Goal: Task Accomplishment & Management: Use online tool/utility

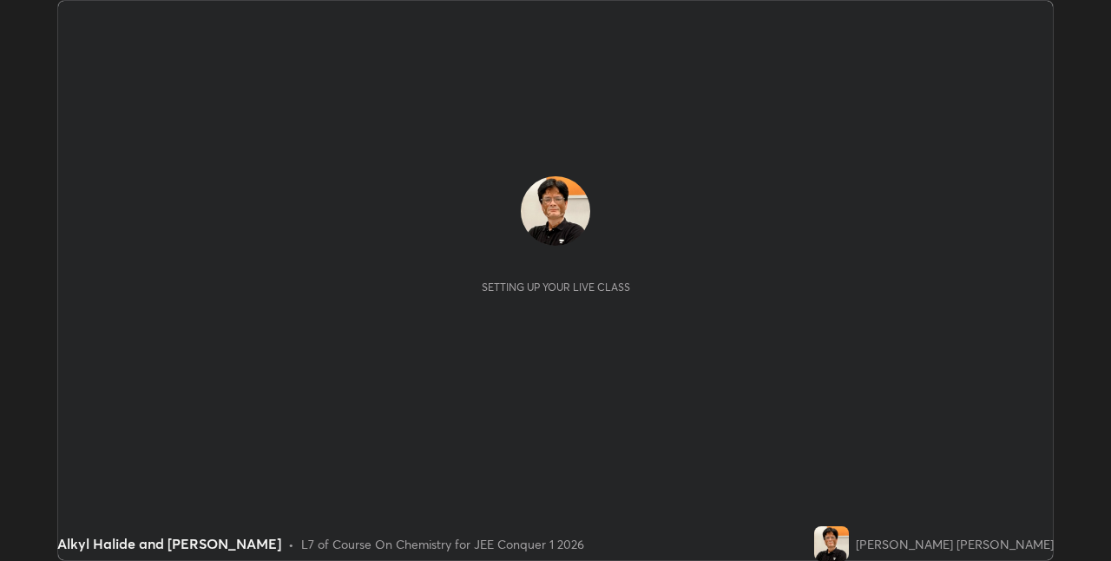
scroll to position [561, 1111]
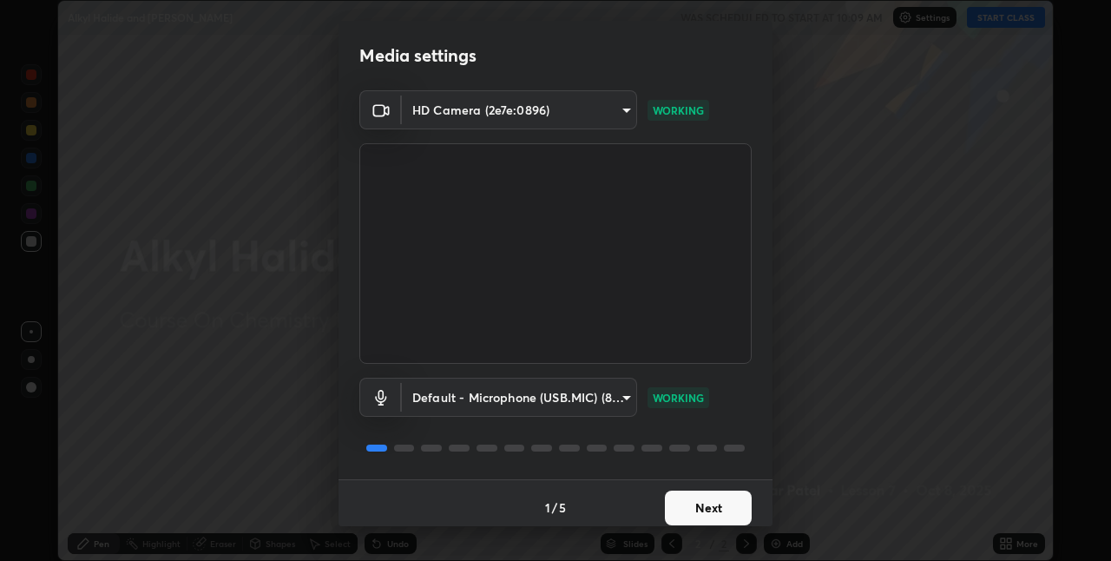
click at [708, 509] on button "Next" at bounding box center [708, 508] width 87 height 35
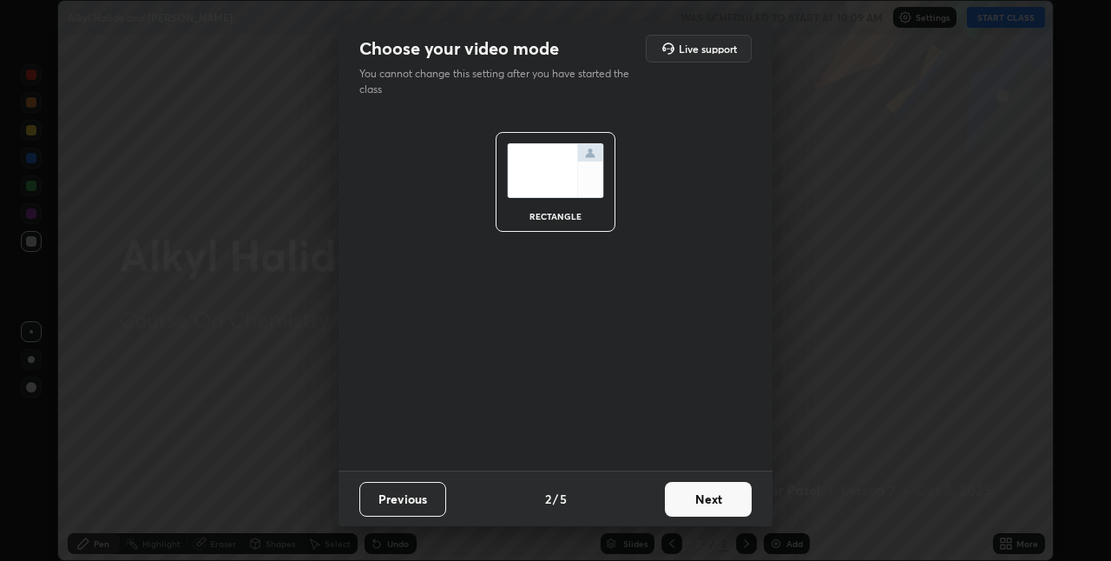
click at [714, 498] on button "Next" at bounding box center [708, 499] width 87 height 35
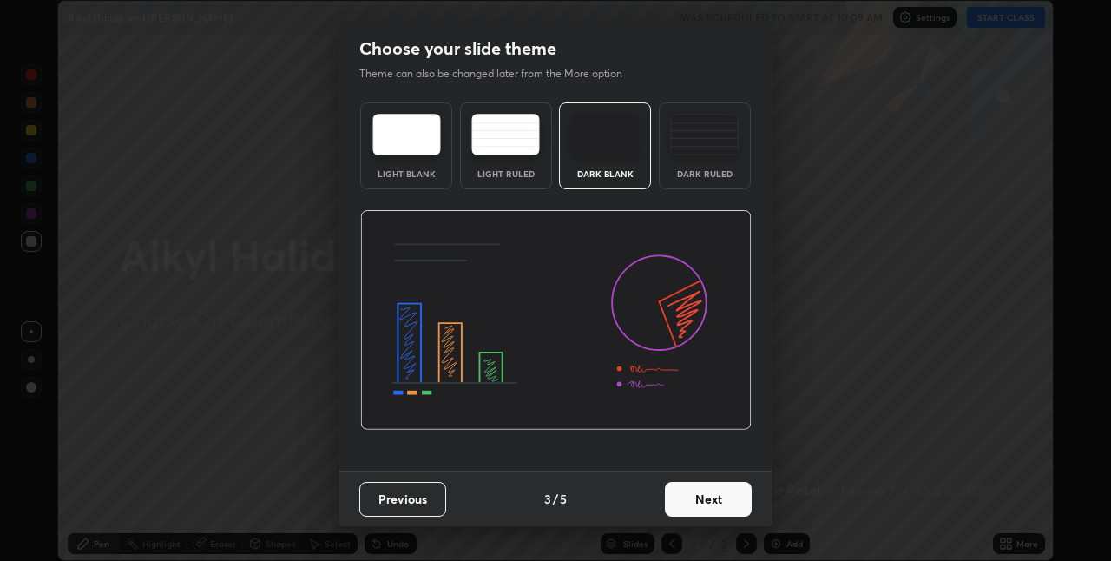
click at [715, 501] on button "Next" at bounding box center [708, 499] width 87 height 35
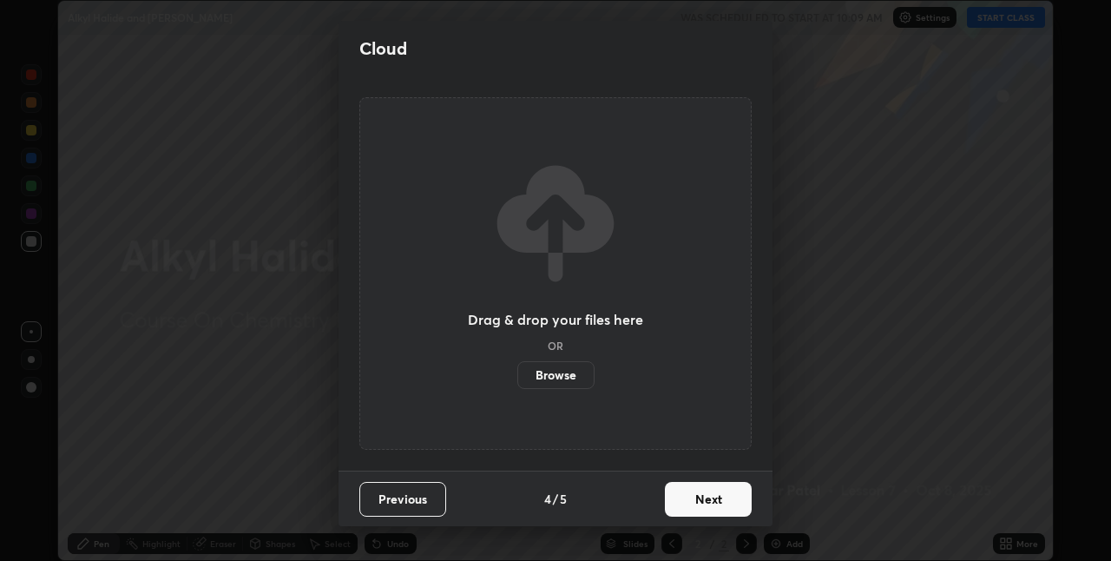
click at [710, 500] on button "Next" at bounding box center [708, 499] width 87 height 35
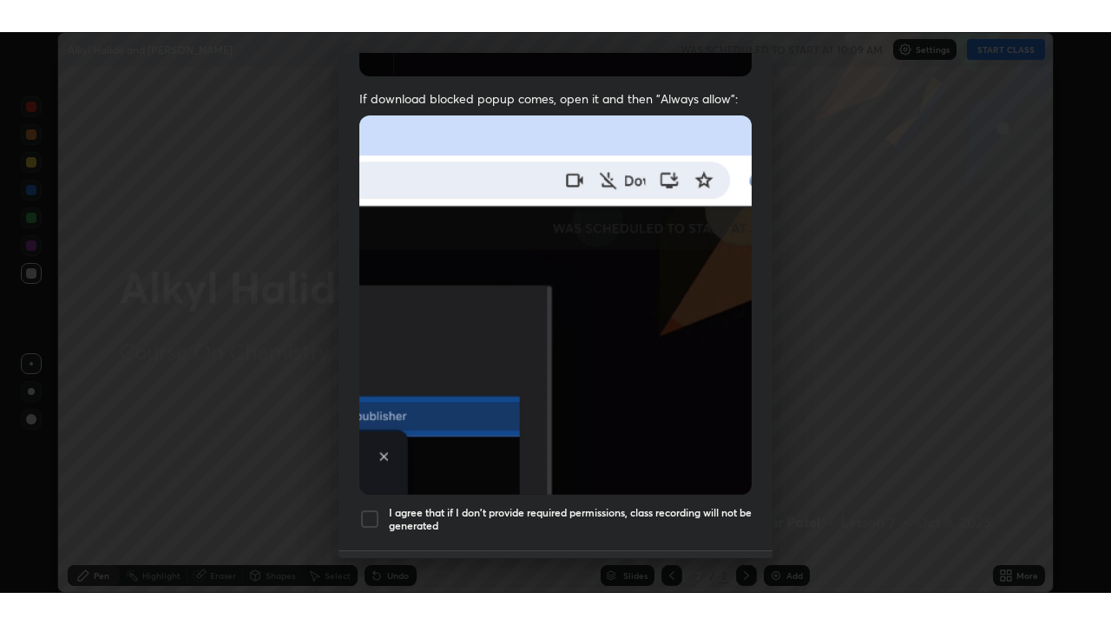
scroll to position [363, 0]
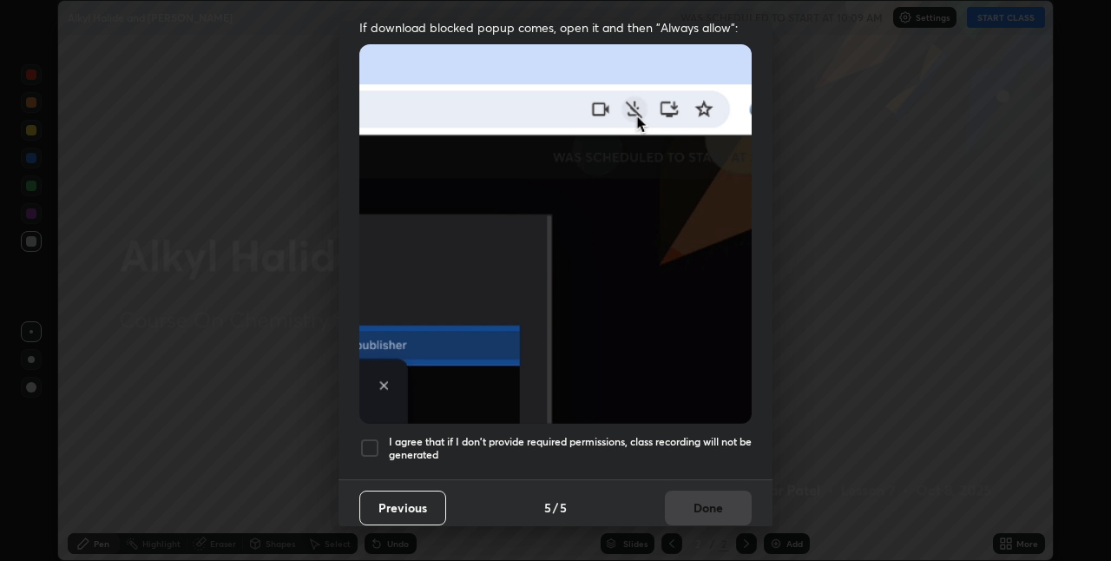
click at [376, 445] on div at bounding box center [369, 448] width 21 height 21
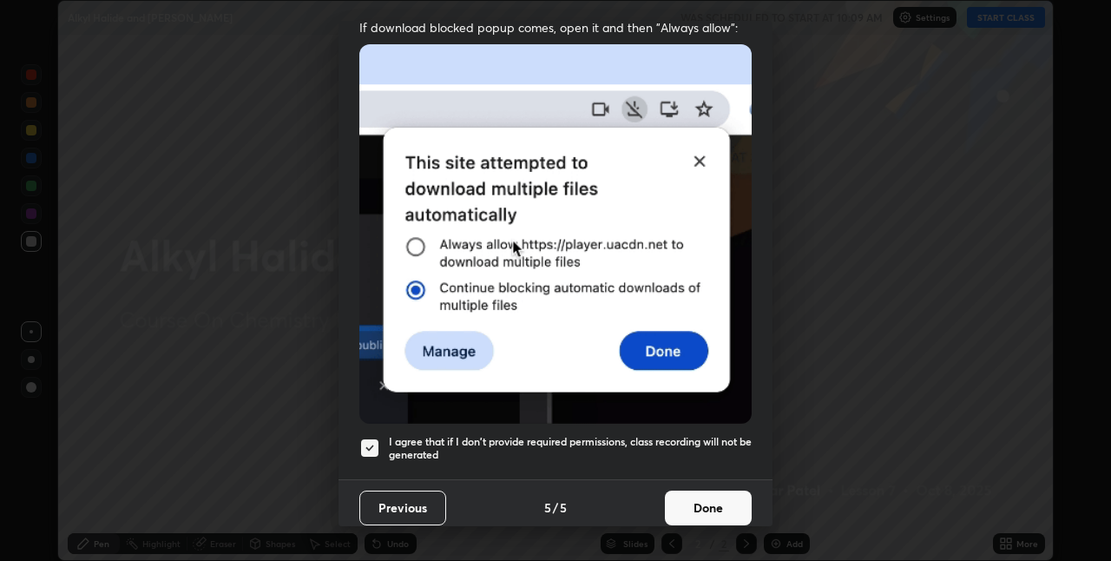
click at [708, 501] on button "Done" at bounding box center [708, 508] width 87 height 35
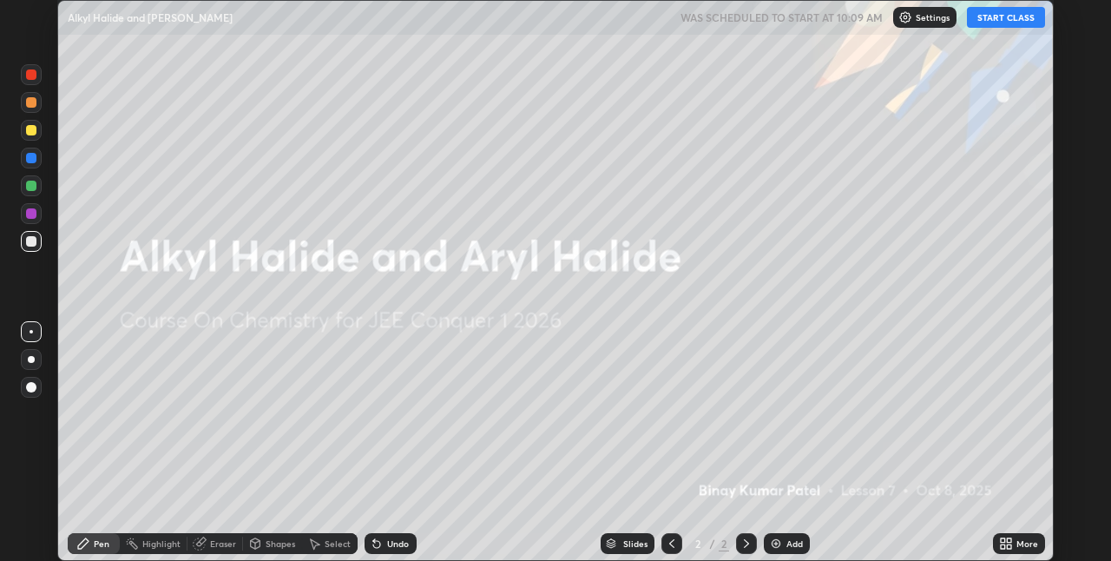
click at [778, 542] on img at bounding box center [776, 544] width 14 height 14
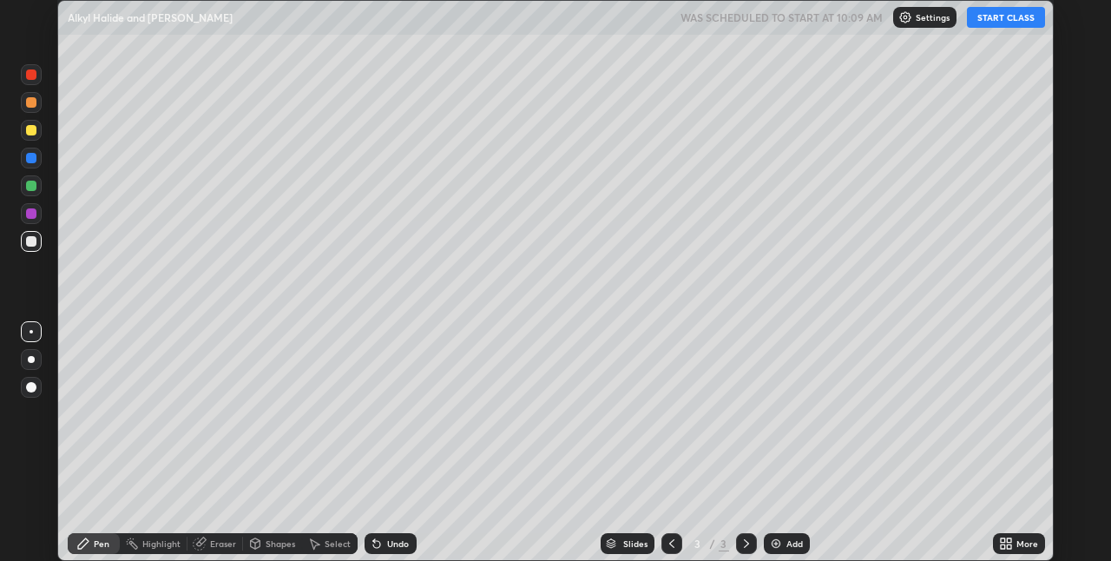
click at [1000, 18] on button "START CLASS" at bounding box center [1006, 17] width 78 height 21
click at [36, 385] on div at bounding box center [31, 387] width 10 height 10
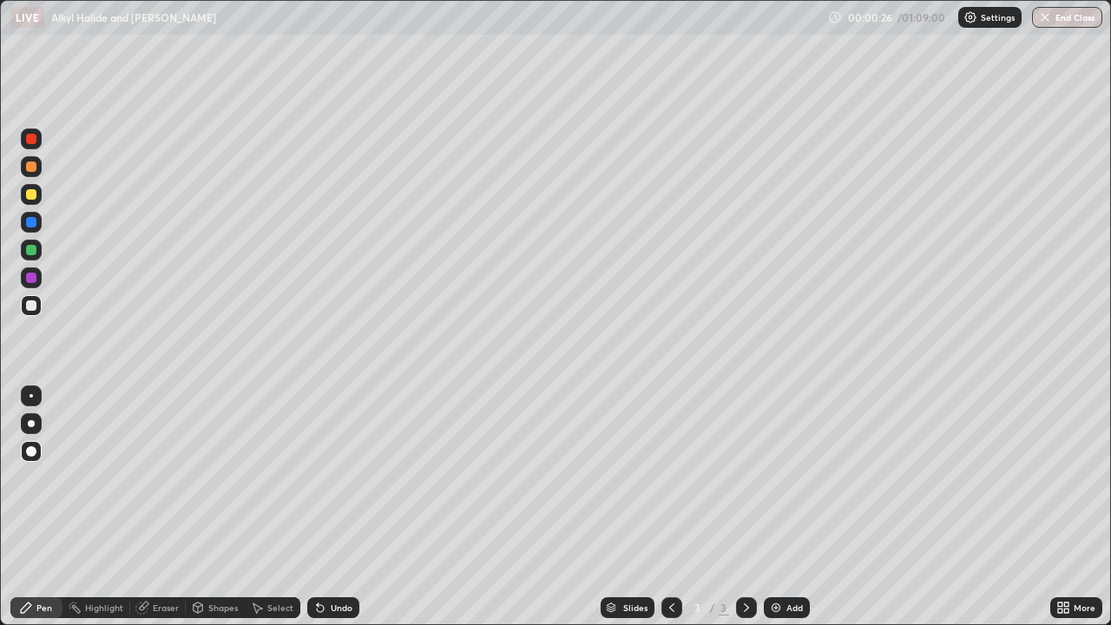
scroll to position [625, 1111]
click at [35, 195] on div at bounding box center [31, 194] width 10 height 10
click at [31, 306] on div at bounding box center [31, 305] width 10 height 10
click at [37, 256] on div at bounding box center [31, 250] width 21 height 21
click at [32, 167] on div at bounding box center [31, 166] width 10 height 10
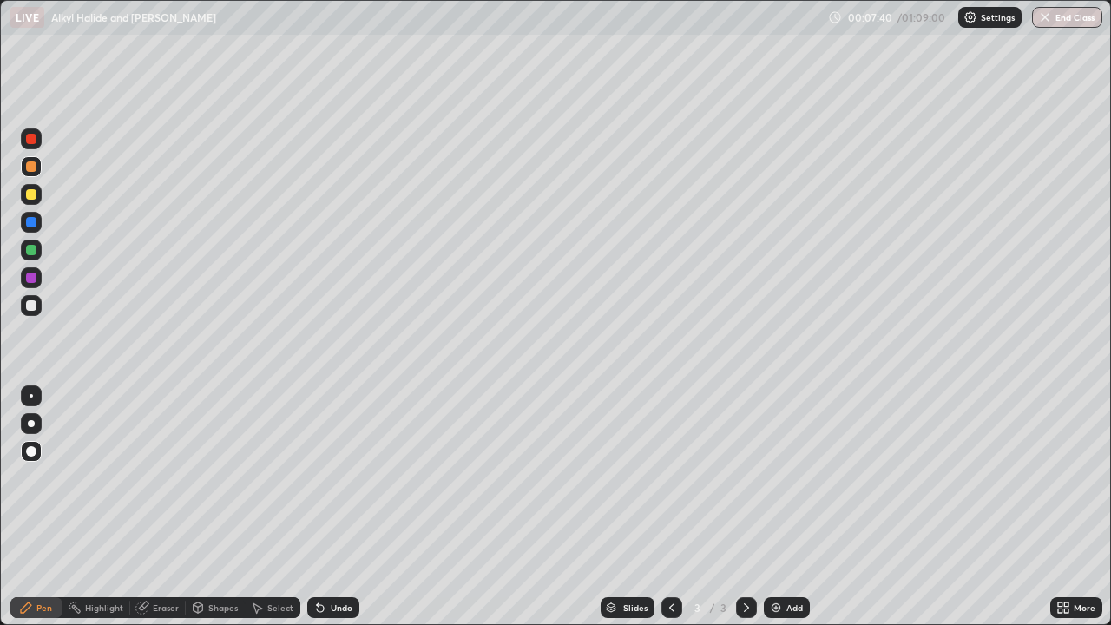
click at [769, 560] on img at bounding box center [776, 608] width 14 height 14
click at [778, 560] on img at bounding box center [776, 608] width 14 height 14
click at [325, 560] on icon at bounding box center [320, 608] width 14 height 14
click at [35, 306] on div at bounding box center [31, 305] width 10 height 10
click at [34, 197] on div at bounding box center [31, 194] width 10 height 10
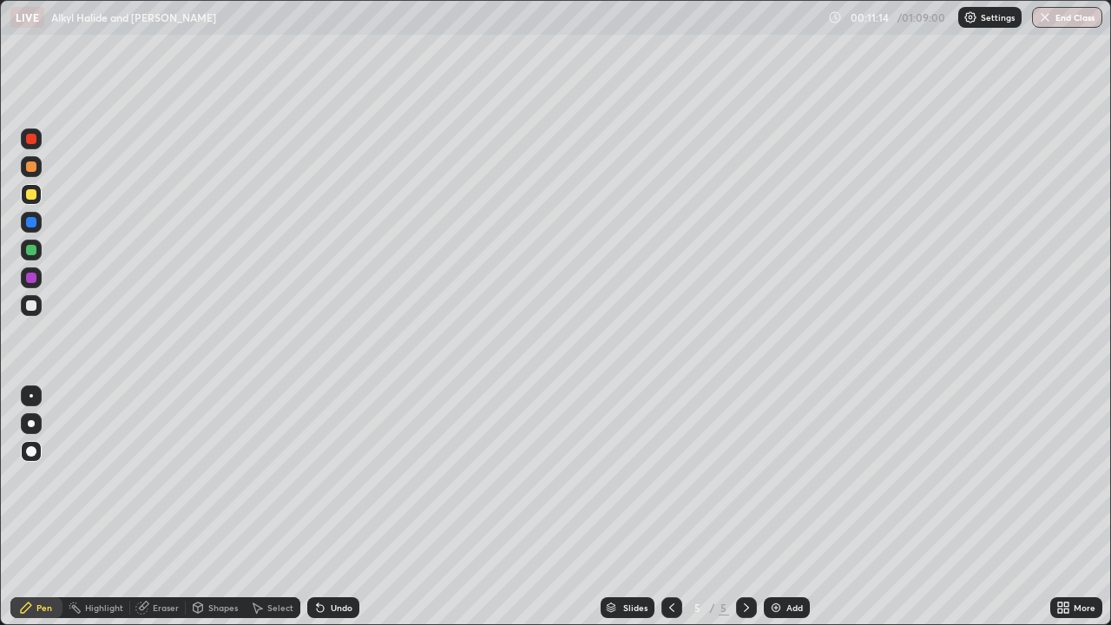
click at [37, 278] on div at bounding box center [31, 277] width 21 height 21
click at [32, 194] on div at bounding box center [31, 194] width 10 height 10
click at [31, 279] on div at bounding box center [31, 278] width 10 height 10
click at [35, 194] on div at bounding box center [31, 194] width 10 height 10
click at [37, 276] on div at bounding box center [31, 277] width 21 height 21
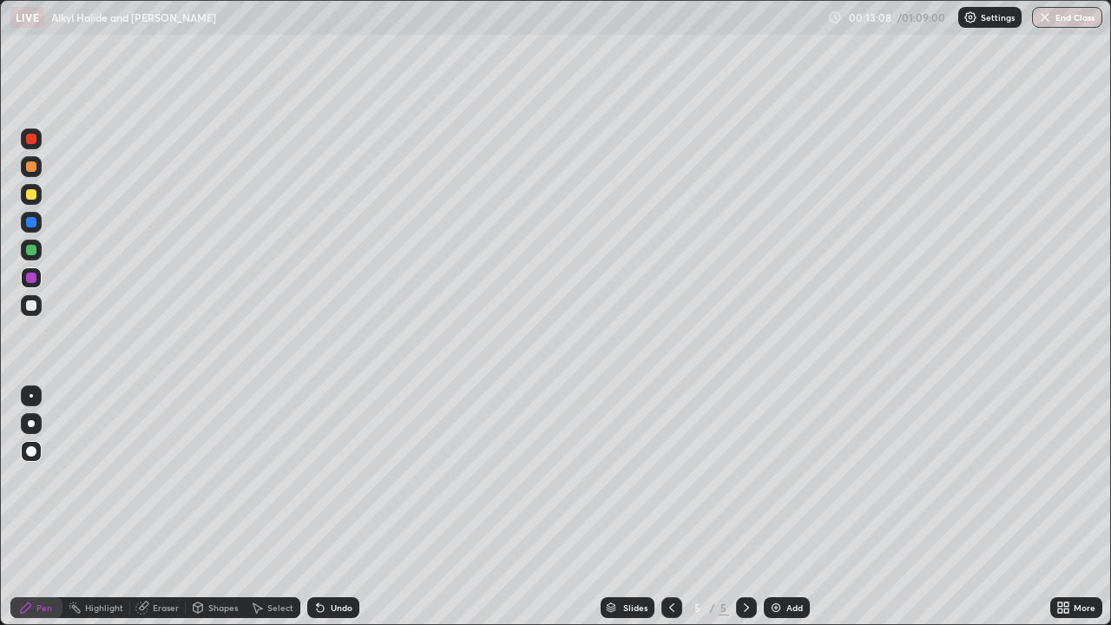
click at [31, 306] on div at bounding box center [31, 305] width 10 height 10
click at [38, 198] on div at bounding box center [31, 194] width 21 height 21
click at [41, 312] on div at bounding box center [31, 305] width 21 height 21
click at [37, 194] on div at bounding box center [31, 194] width 21 height 21
click at [32, 306] on div at bounding box center [31, 305] width 10 height 10
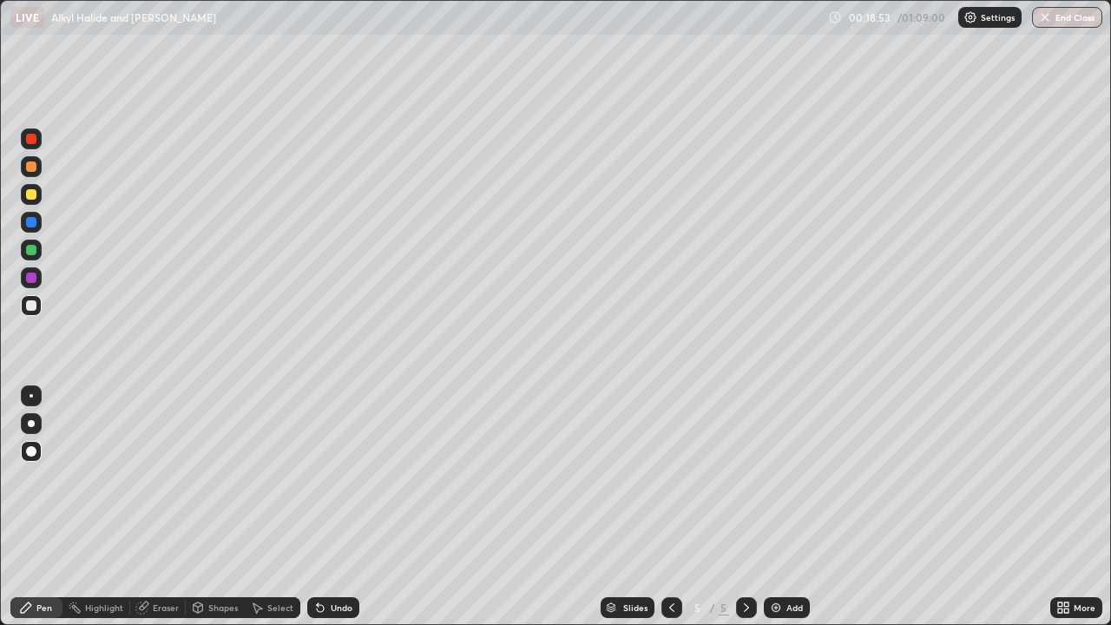
click at [781, 560] on img at bounding box center [776, 608] width 14 height 14
click at [173, 560] on div "Eraser" at bounding box center [166, 607] width 26 height 9
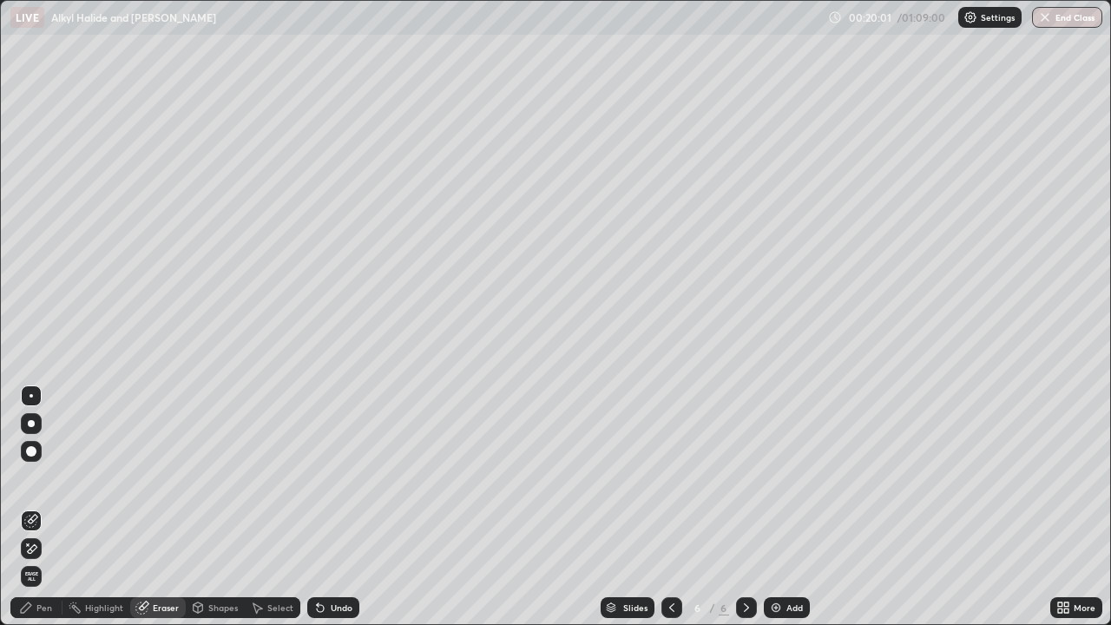
click at [50, 560] on div "Pen" at bounding box center [44, 607] width 16 height 9
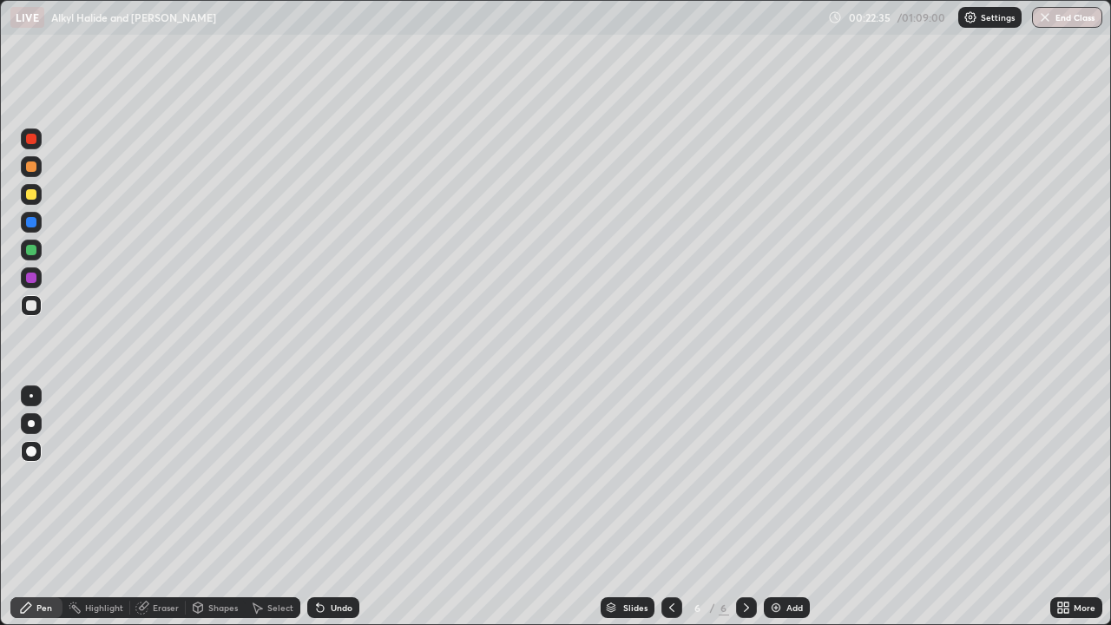
click at [38, 201] on div at bounding box center [31, 194] width 21 height 21
click at [344, 560] on div "Undo" at bounding box center [342, 607] width 22 height 9
click at [342, 560] on div "Undo" at bounding box center [342, 607] width 22 height 9
click at [346, 560] on div "Undo" at bounding box center [342, 607] width 22 height 9
click at [343, 560] on div "Undo" at bounding box center [342, 607] width 22 height 9
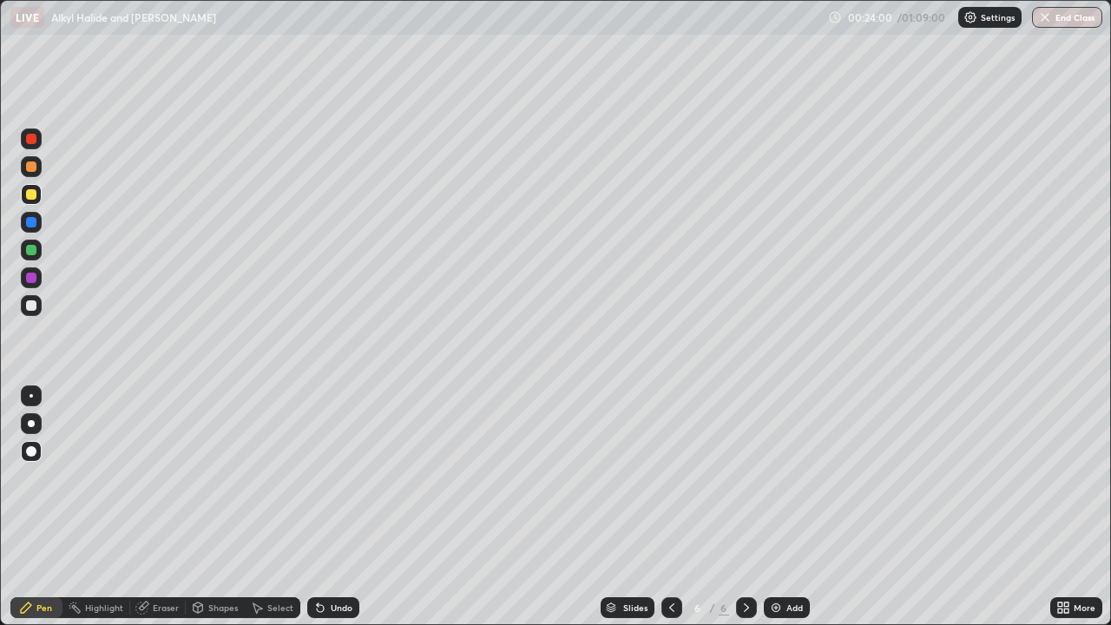
click at [346, 560] on div "Undo" at bounding box center [342, 607] width 22 height 9
click at [347, 560] on div "Undo" at bounding box center [333, 607] width 52 height 21
click at [35, 249] on div at bounding box center [31, 250] width 10 height 10
click at [318, 560] on icon at bounding box center [320, 608] width 7 height 7
click at [322, 560] on icon at bounding box center [320, 608] width 14 height 14
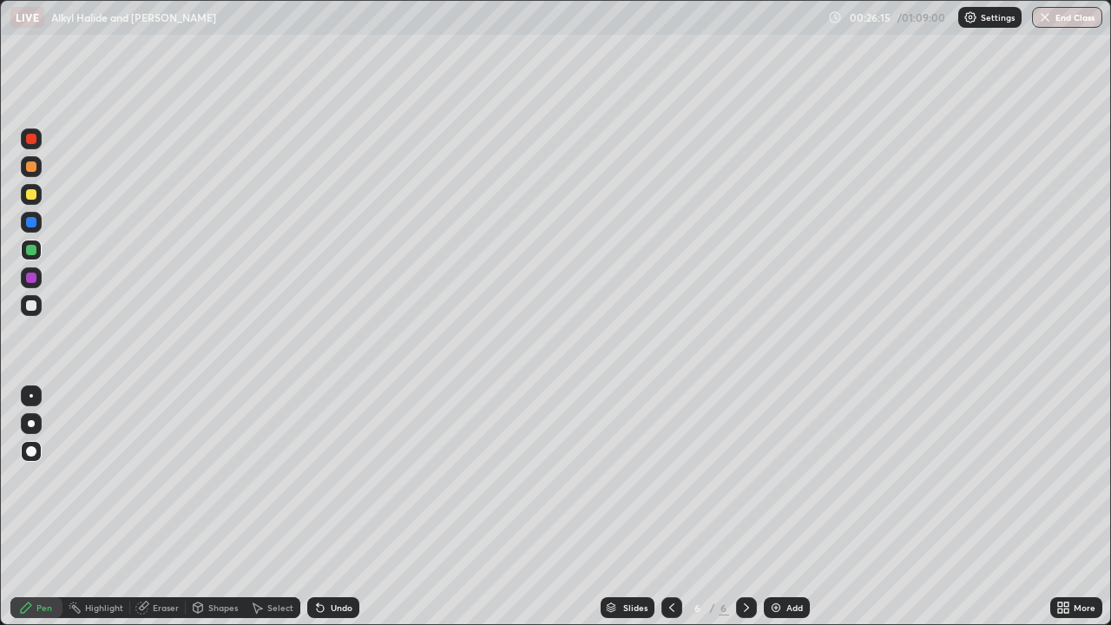
click at [777, 560] on img at bounding box center [776, 608] width 14 height 14
click at [780, 560] on img at bounding box center [776, 608] width 14 height 14
click at [36, 168] on div at bounding box center [31, 166] width 10 height 10
click at [30, 252] on div at bounding box center [31, 250] width 10 height 10
click at [34, 310] on div at bounding box center [31, 305] width 10 height 10
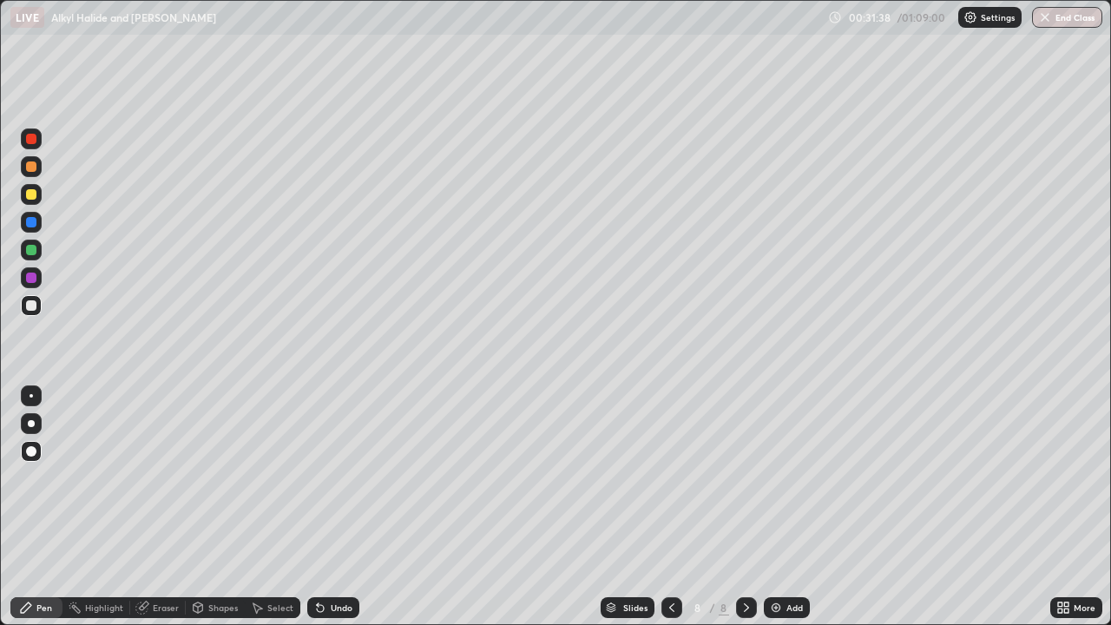
click at [34, 249] on div at bounding box center [31, 250] width 10 height 10
click at [331, 560] on div "Undo" at bounding box center [342, 607] width 22 height 9
click at [333, 560] on div "Undo" at bounding box center [342, 607] width 22 height 9
click at [40, 198] on div at bounding box center [31, 194] width 21 height 21
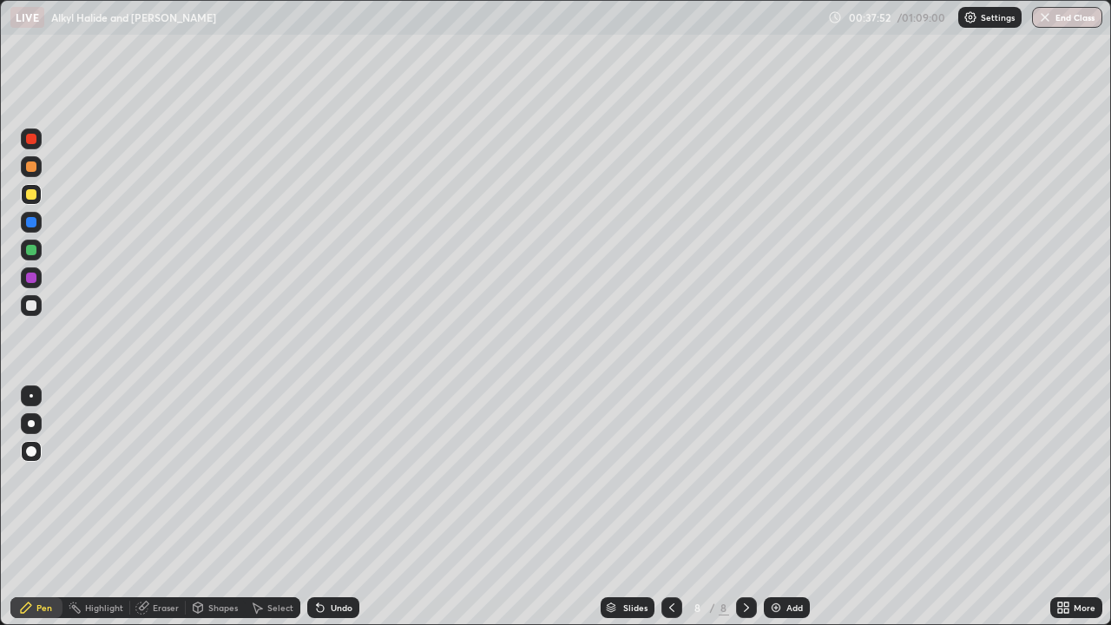
click at [777, 560] on img at bounding box center [776, 608] width 14 height 14
click at [36, 306] on div at bounding box center [31, 305] width 10 height 10
click at [36, 198] on div at bounding box center [31, 194] width 21 height 21
click at [34, 308] on div at bounding box center [31, 305] width 10 height 10
click at [773, 560] on div "Add" at bounding box center [787, 607] width 46 height 21
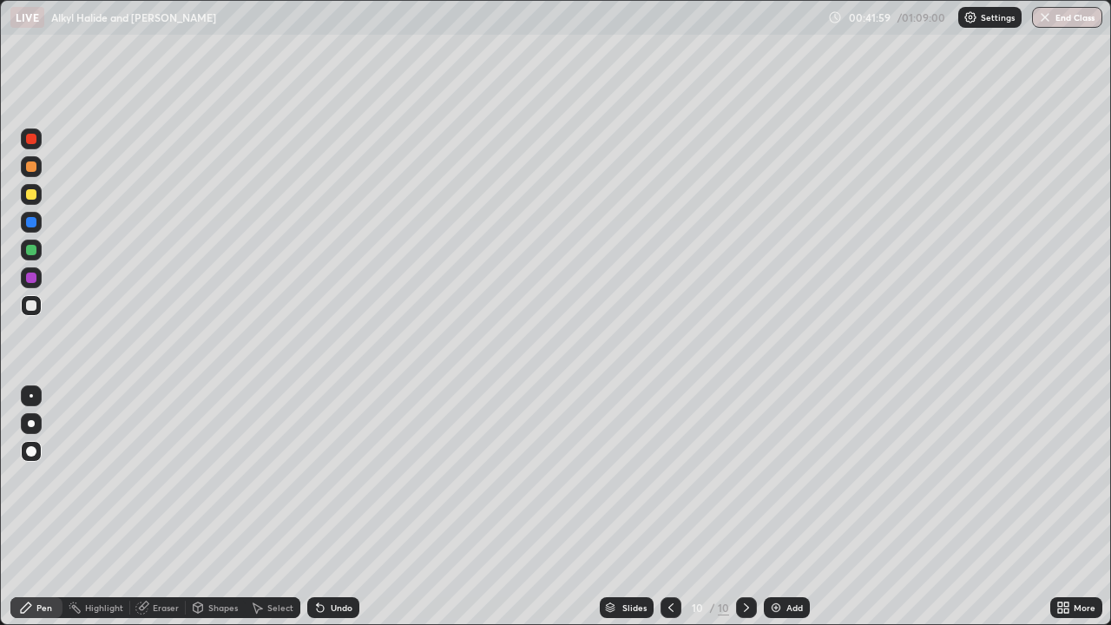
click at [39, 194] on div at bounding box center [31, 194] width 21 height 21
click at [339, 560] on div "Undo" at bounding box center [342, 607] width 22 height 9
click at [332, 560] on div "Undo" at bounding box center [342, 607] width 22 height 9
click at [331, 560] on div "Undo" at bounding box center [342, 607] width 22 height 9
click at [333, 560] on div "Undo" at bounding box center [342, 607] width 22 height 9
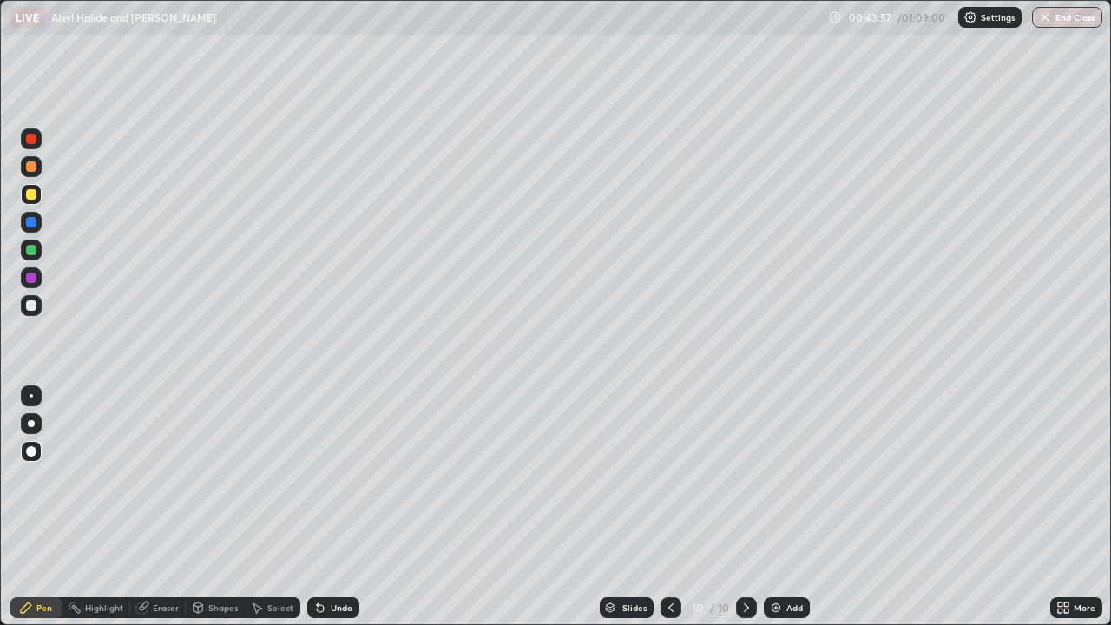
click at [337, 560] on div "Undo" at bounding box center [333, 607] width 52 height 21
click at [337, 560] on div "Undo" at bounding box center [342, 607] width 22 height 9
click at [778, 560] on img at bounding box center [776, 608] width 14 height 14
click at [36, 305] on div at bounding box center [31, 305] width 10 height 10
click at [31, 194] on div at bounding box center [31, 194] width 10 height 10
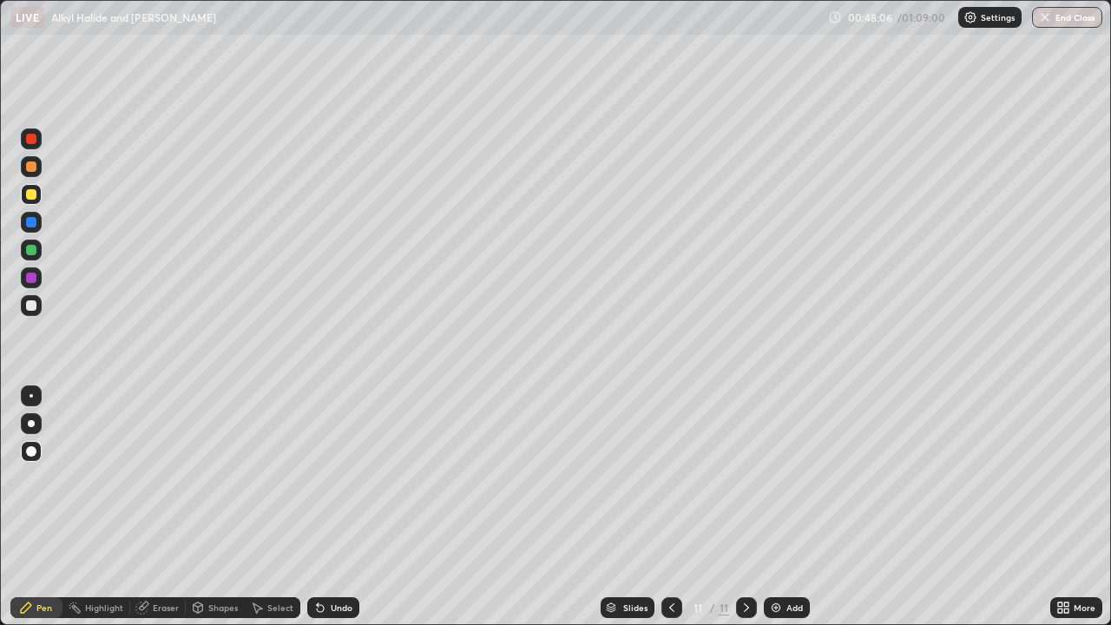
click at [323, 560] on icon at bounding box center [320, 608] width 14 height 14
click at [324, 560] on icon at bounding box center [320, 608] width 14 height 14
click at [325, 560] on icon at bounding box center [320, 608] width 14 height 14
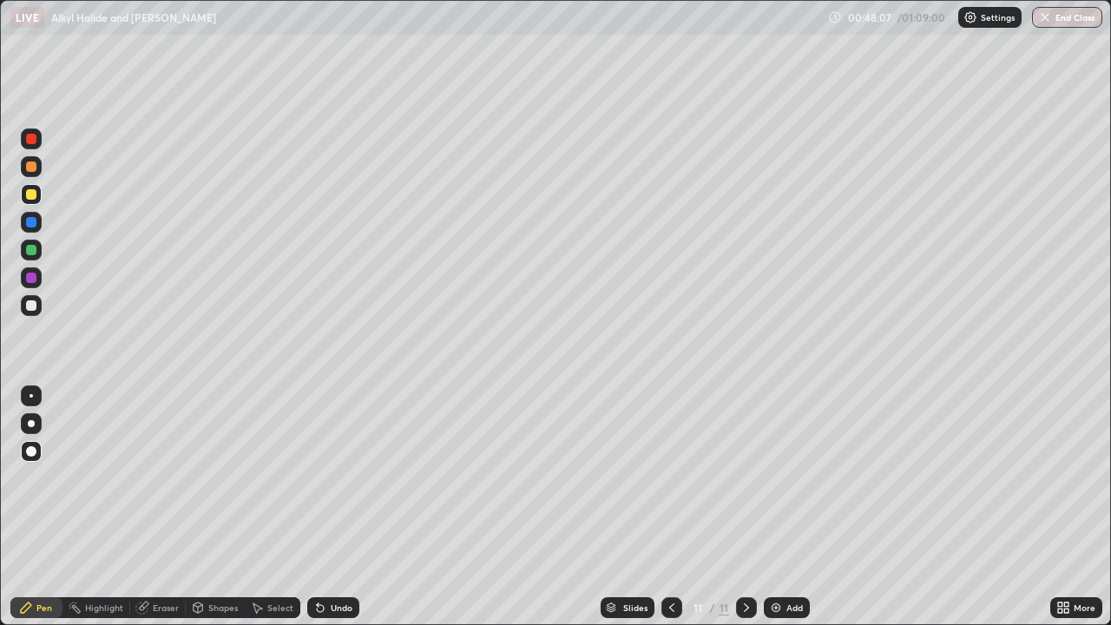
click at [324, 560] on icon at bounding box center [320, 608] width 14 height 14
click at [322, 560] on icon at bounding box center [320, 608] width 14 height 14
click at [769, 560] on img at bounding box center [776, 608] width 14 height 14
click at [35, 279] on div at bounding box center [31, 278] width 10 height 10
click at [38, 304] on div at bounding box center [31, 305] width 21 height 21
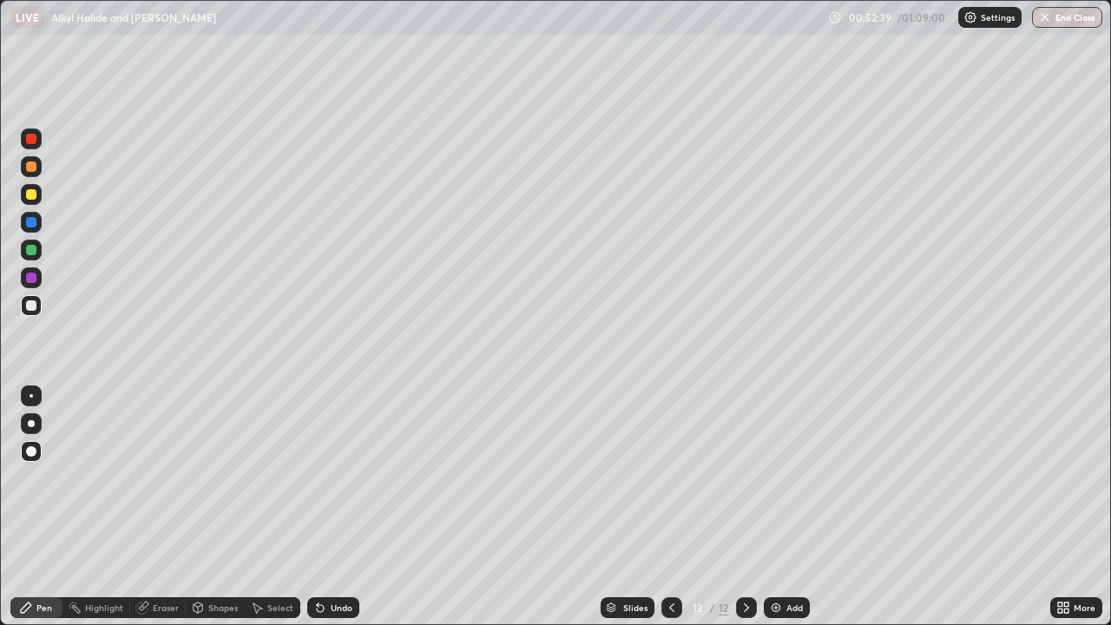
click at [344, 560] on div "Undo" at bounding box center [342, 607] width 22 height 9
click at [336, 560] on div "Undo" at bounding box center [342, 607] width 22 height 9
click at [334, 560] on div "Undo" at bounding box center [342, 607] width 22 height 9
click at [336, 560] on div "Undo" at bounding box center [342, 607] width 22 height 9
click at [346, 560] on div "Undo" at bounding box center [342, 607] width 22 height 9
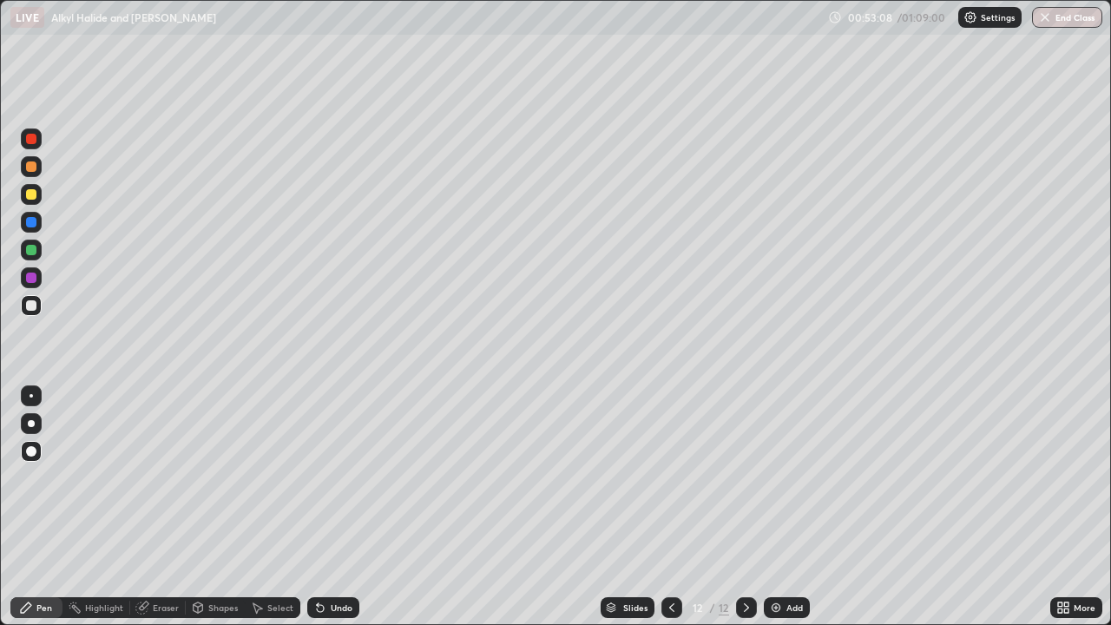
click at [345, 560] on div "Undo" at bounding box center [342, 607] width 22 height 9
click at [346, 560] on div "Undo" at bounding box center [342, 607] width 22 height 9
click at [778, 560] on img at bounding box center [776, 608] width 14 height 14
click at [774, 560] on img at bounding box center [776, 608] width 14 height 14
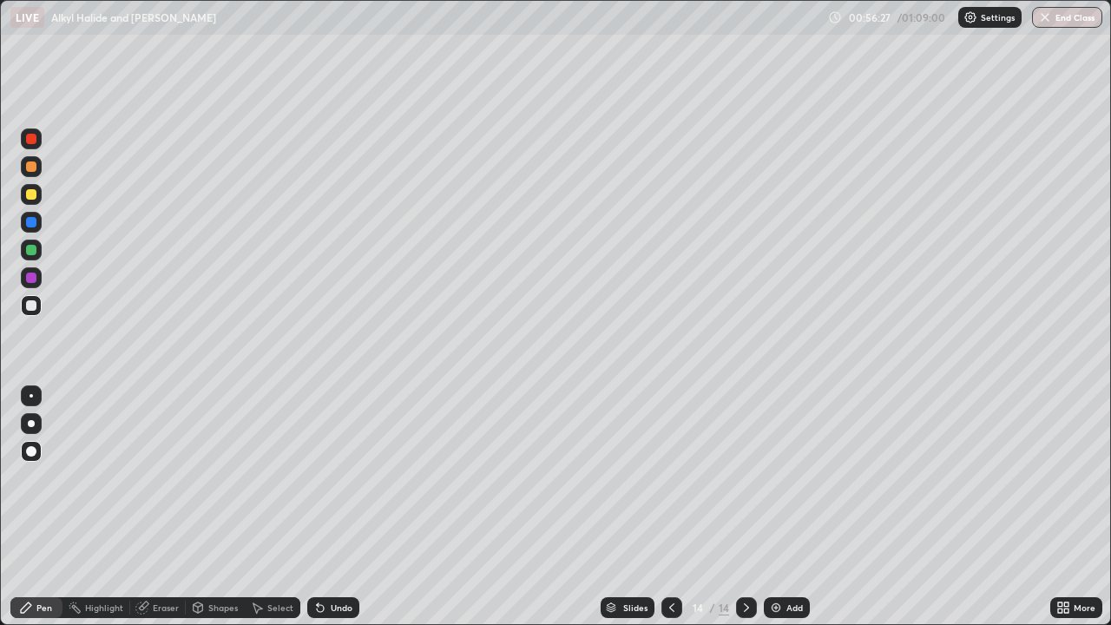
click at [32, 194] on div at bounding box center [31, 194] width 10 height 10
click at [35, 306] on div at bounding box center [31, 305] width 10 height 10
click at [32, 250] on div at bounding box center [31, 250] width 10 height 10
click at [777, 560] on img at bounding box center [776, 608] width 14 height 14
click at [38, 303] on div at bounding box center [31, 305] width 21 height 21
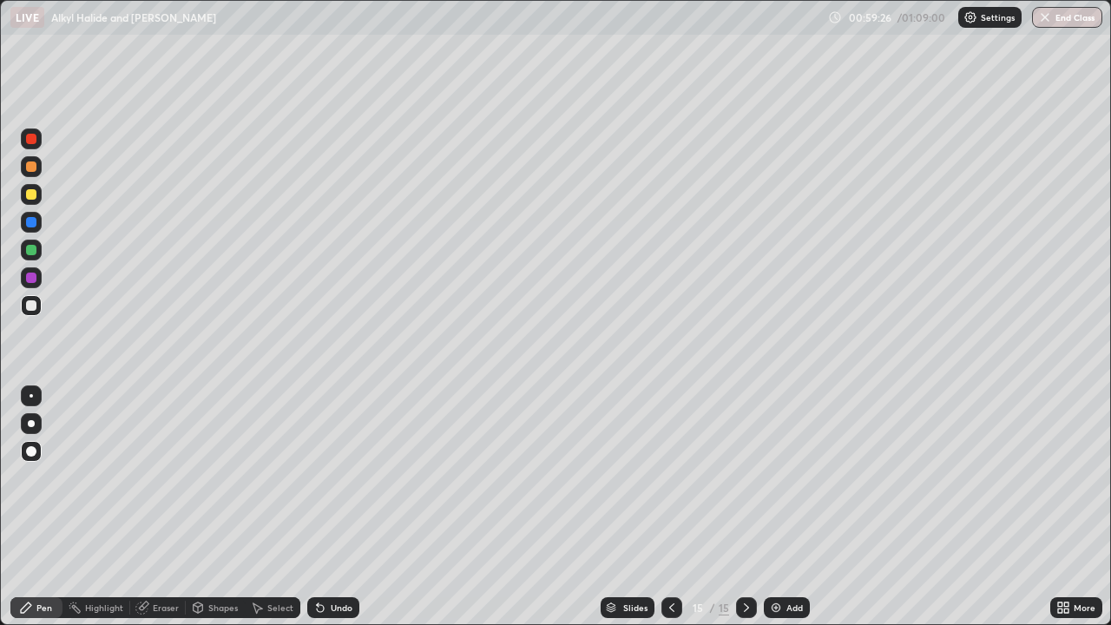
click at [353, 560] on div "Undo" at bounding box center [333, 607] width 52 height 21
click at [348, 560] on div "Undo" at bounding box center [342, 607] width 22 height 9
click at [34, 280] on div at bounding box center [31, 278] width 10 height 10
click at [774, 560] on img at bounding box center [776, 608] width 14 height 14
click at [36, 197] on div at bounding box center [31, 194] width 10 height 10
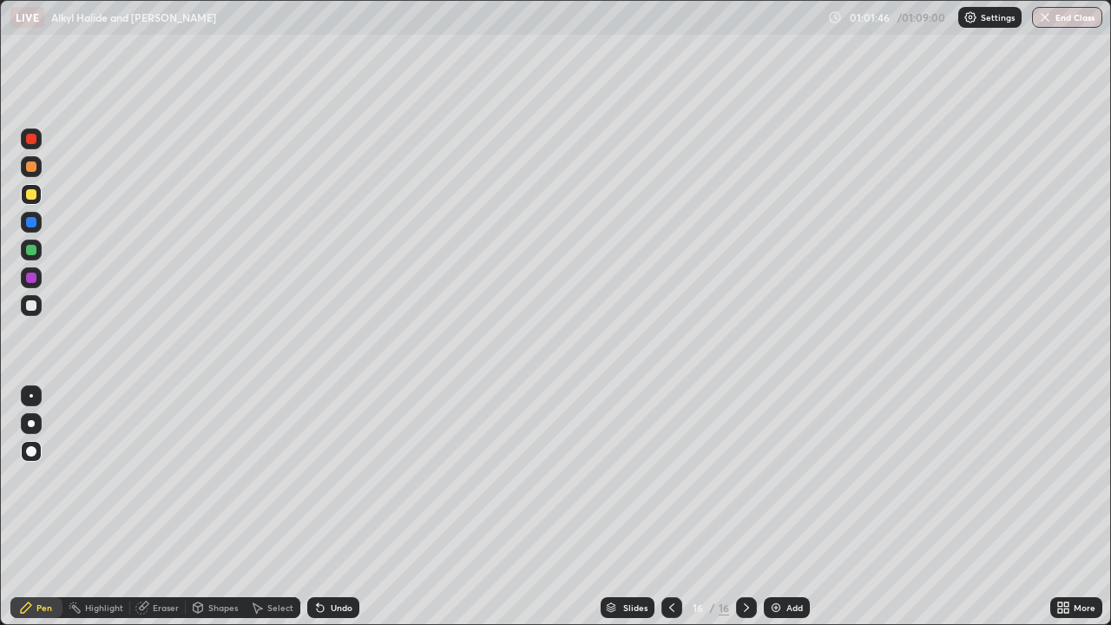
click at [33, 305] on div at bounding box center [31, 305] width 10 height 10
click at [778, 560] on img at bounding box center [776, 608] width 14 height 14
click at [37, 195] on div at bounding box center [31, 194] width 21 height 21
click at [1070, 22] on button "End Class" at bounding box center [1068, 17] width 69 height 21
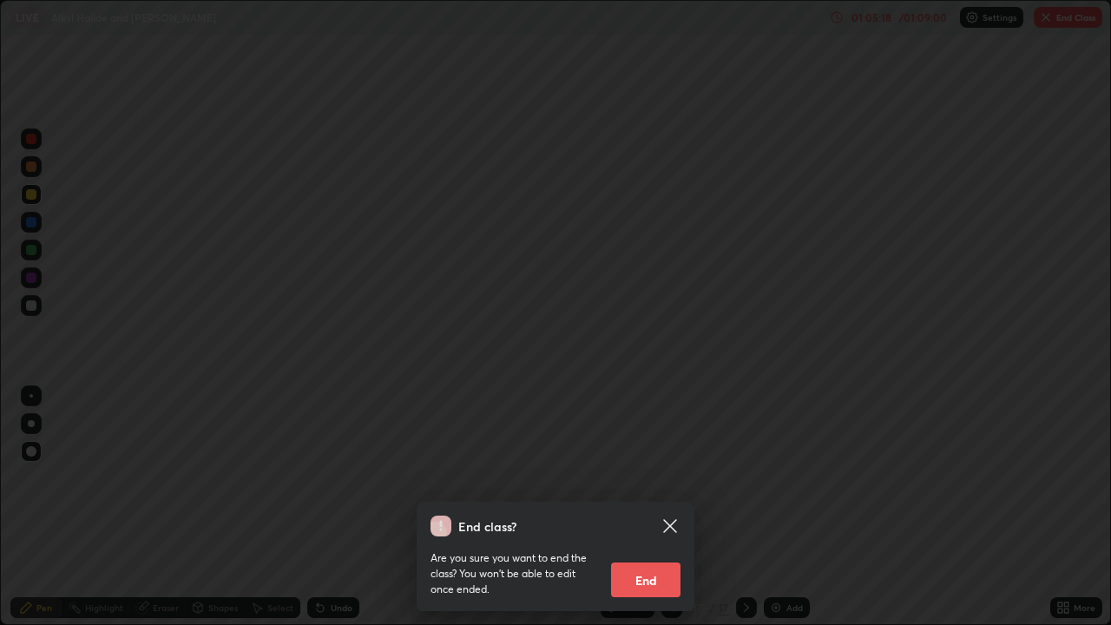
click at [662, 560] on button "End" at bounding box center [645, 580] width 69 height 35
